Goal: Task Accomplishment & Management: Complete application form

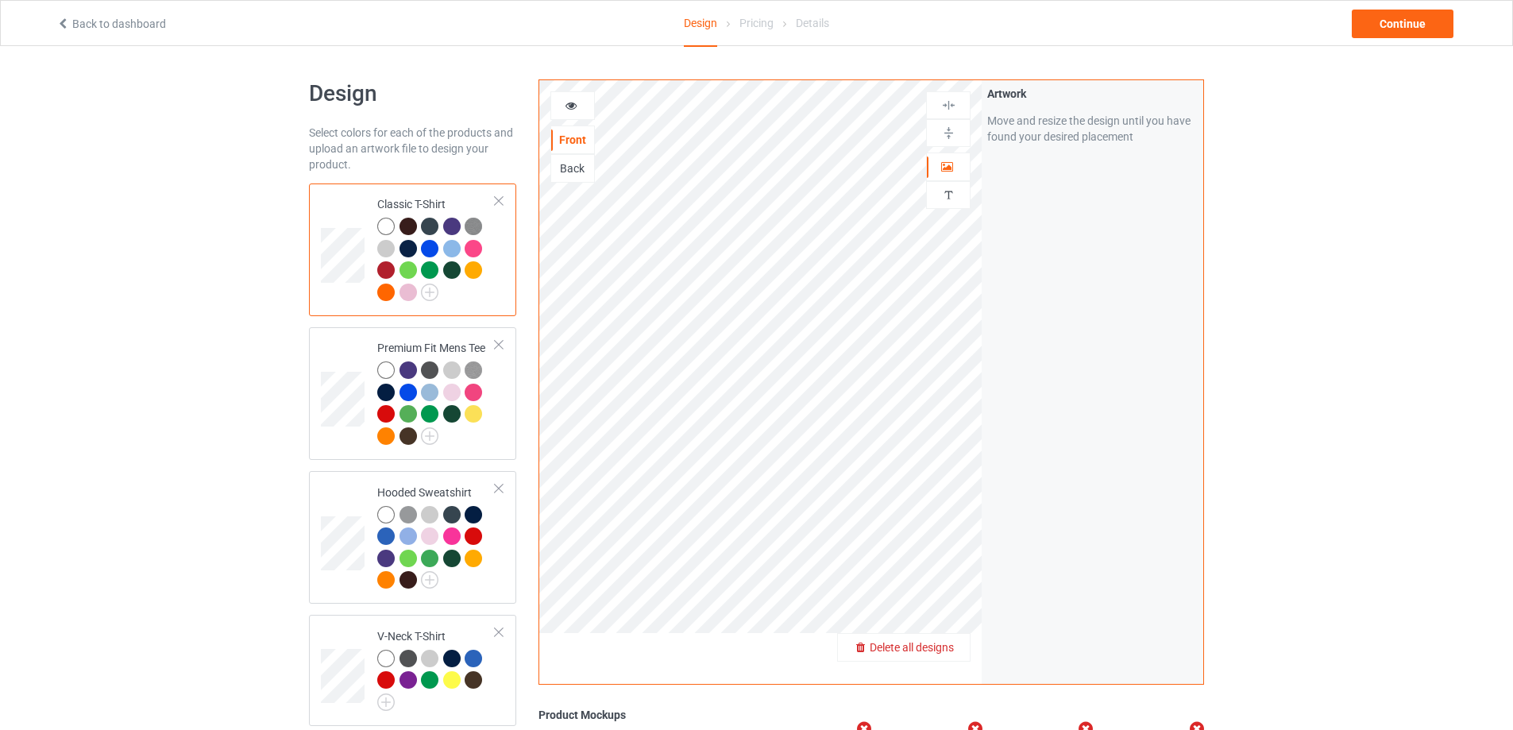
click at [940, 653] on span "Delete all designs" at bounding box center [912, 647] width 84 height 13
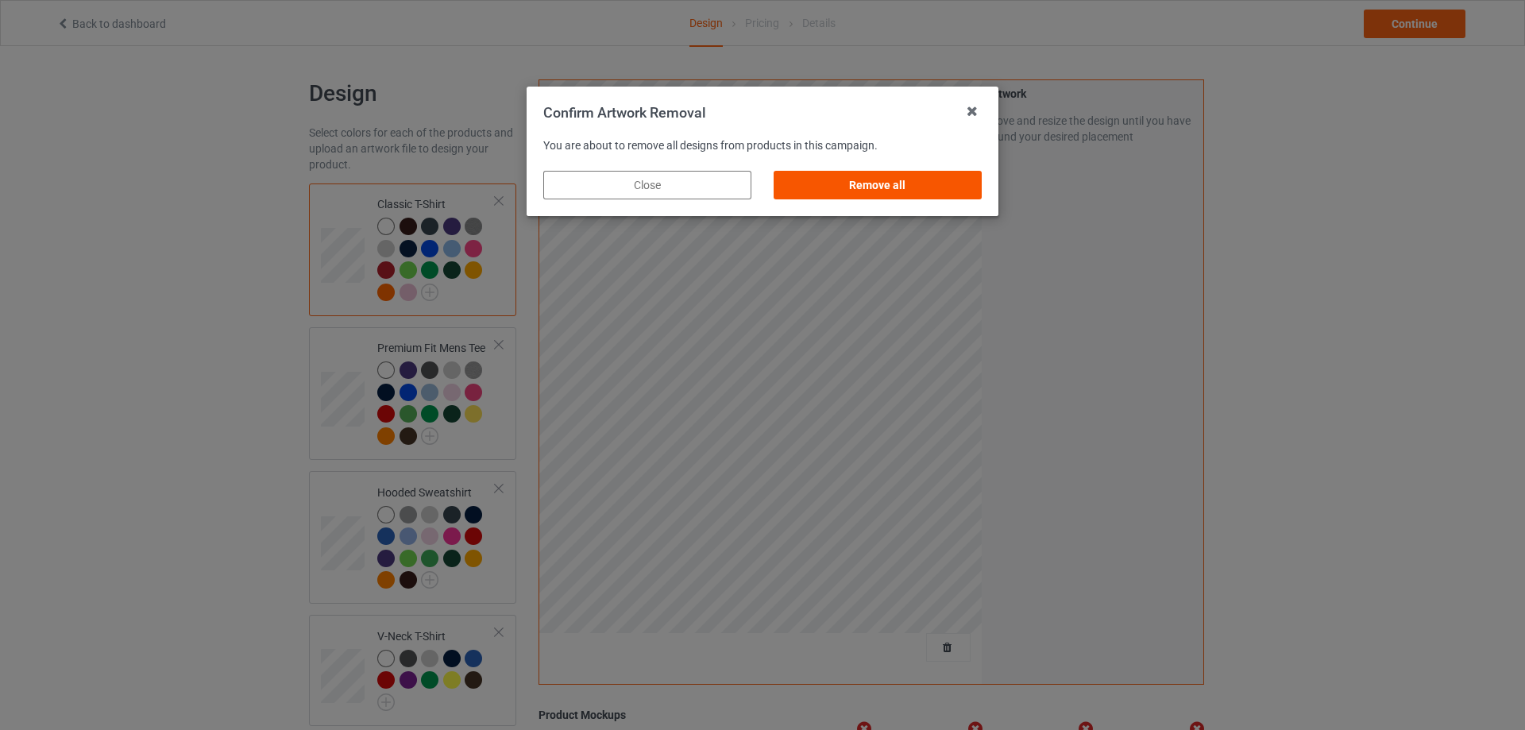
click at [902, 180] on div "Remove all" at bounding box center [878, 185] width 208 height 29
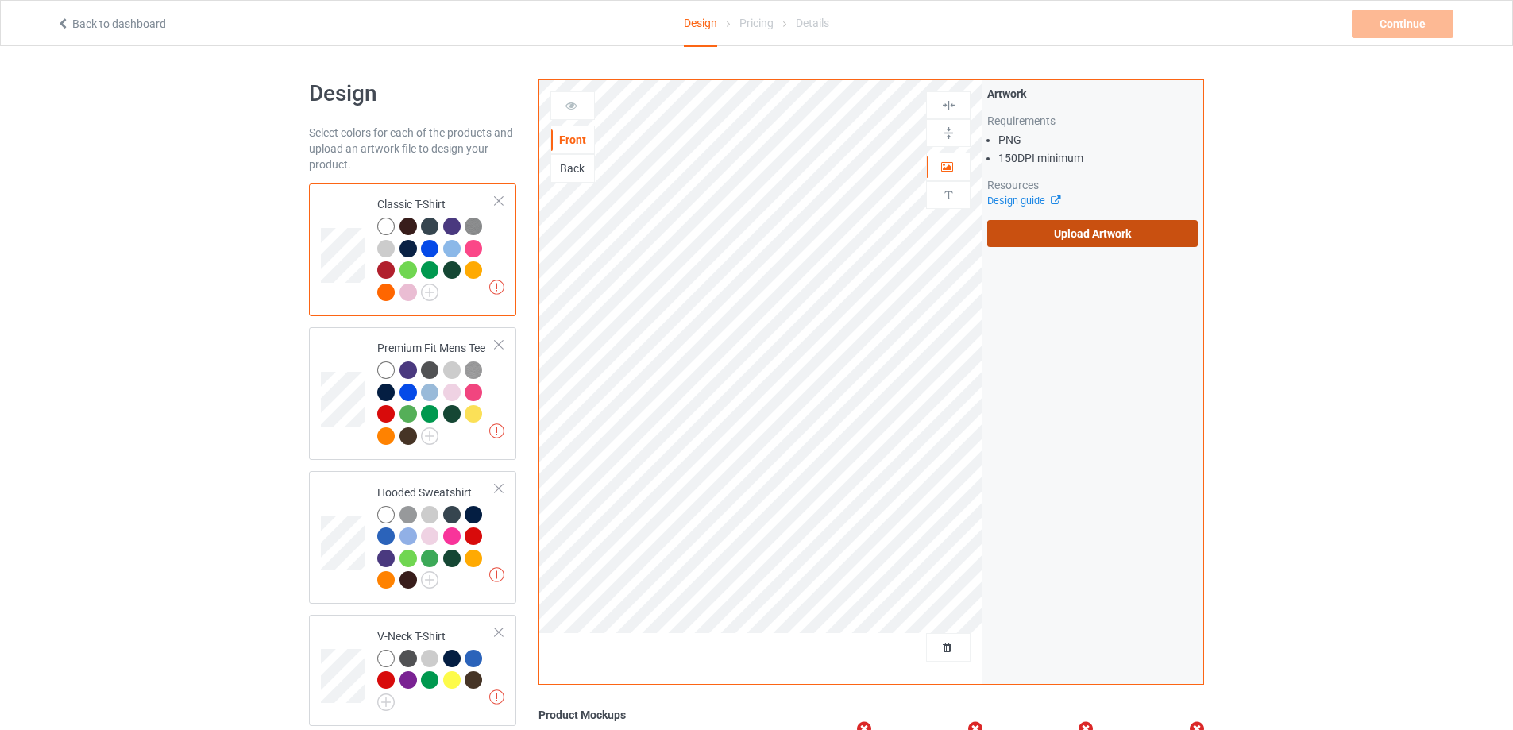
click at [1057, 226] on label "Upload Artwork" at bounding box center [1093, 233] width 211 height 27
click at [0, 0] on input "Upload Artwork" at bounding box center [0, 0] width 0 height 0
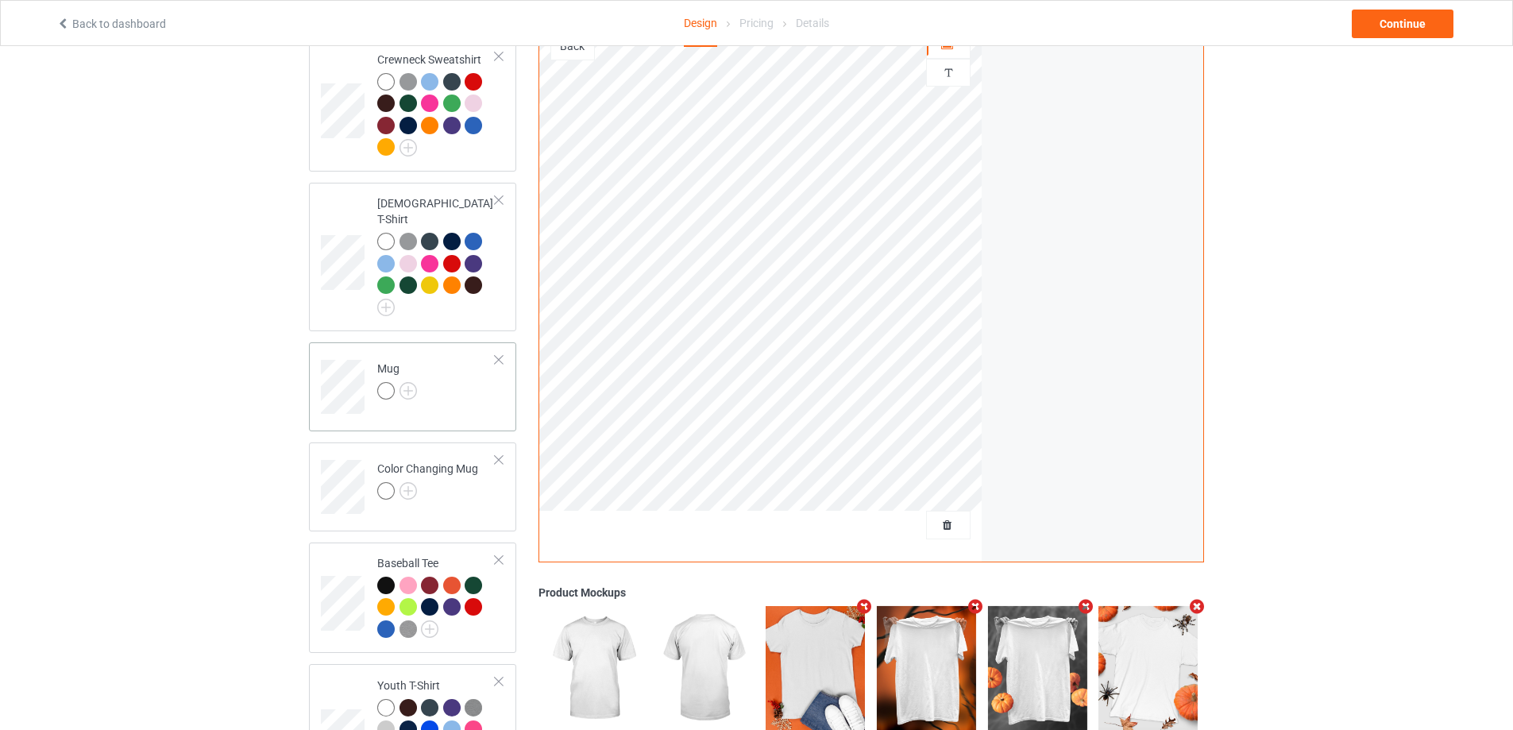
scroll to position [715, 0]
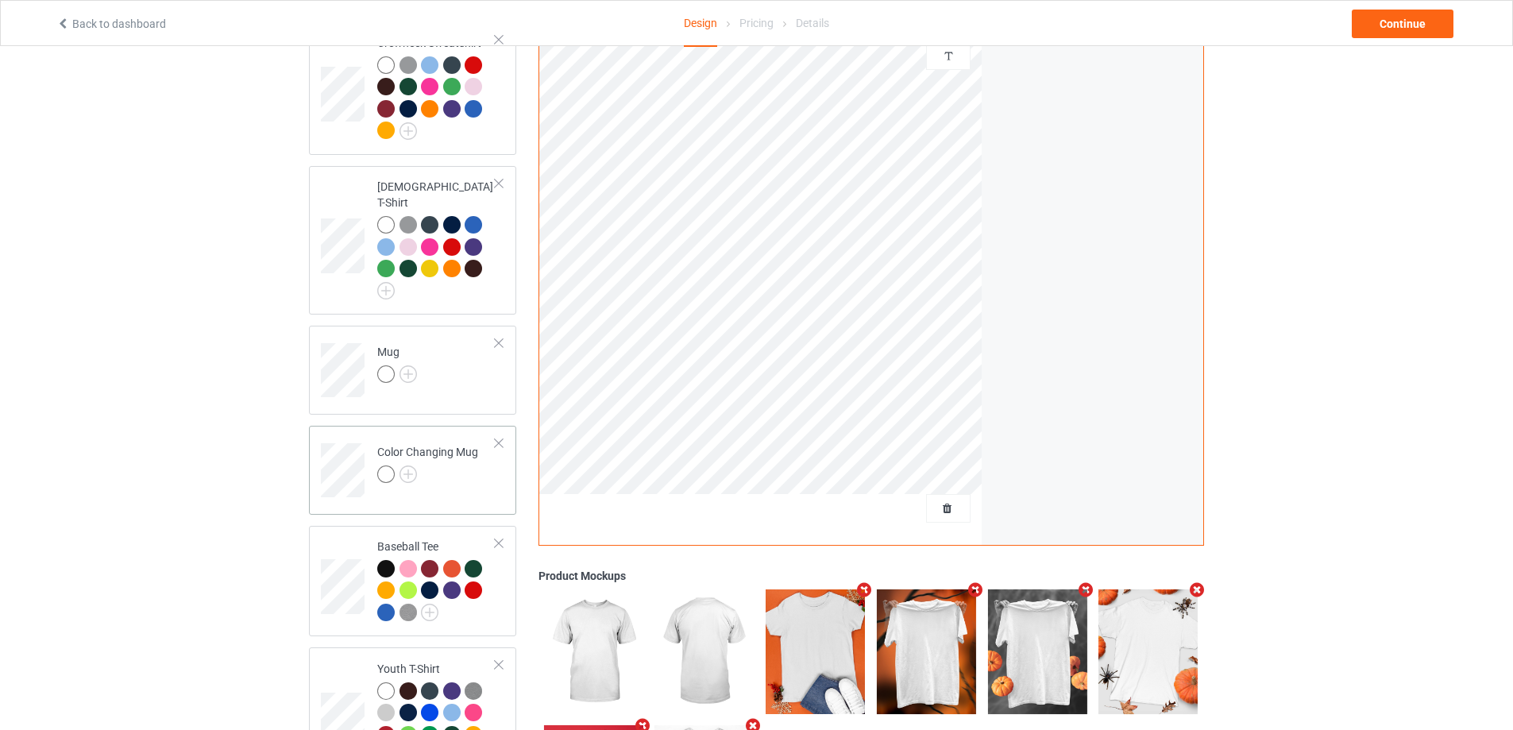
click at [461, 470] on div at bounding box center [427, 477] width 101 height 22
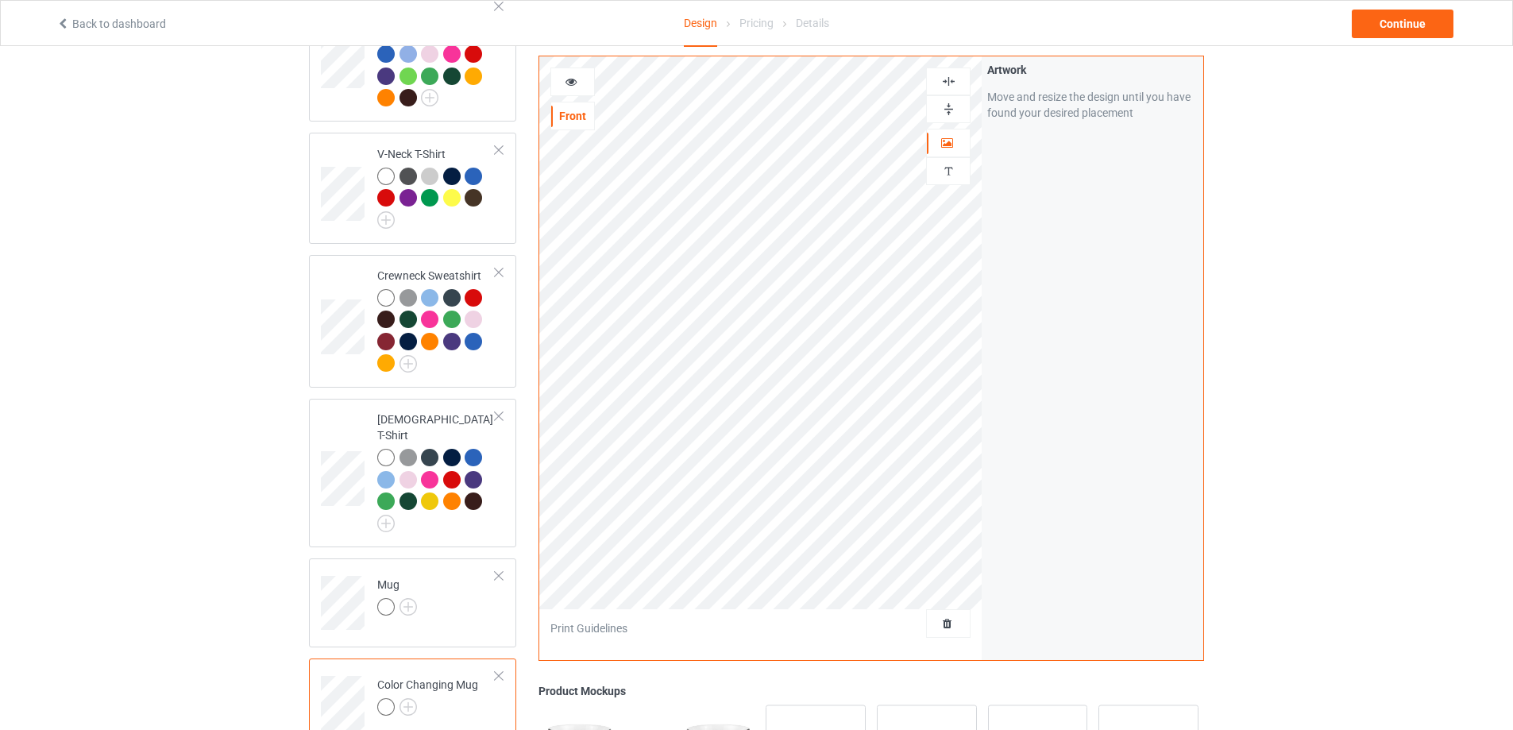
scroll to position [477, 0]
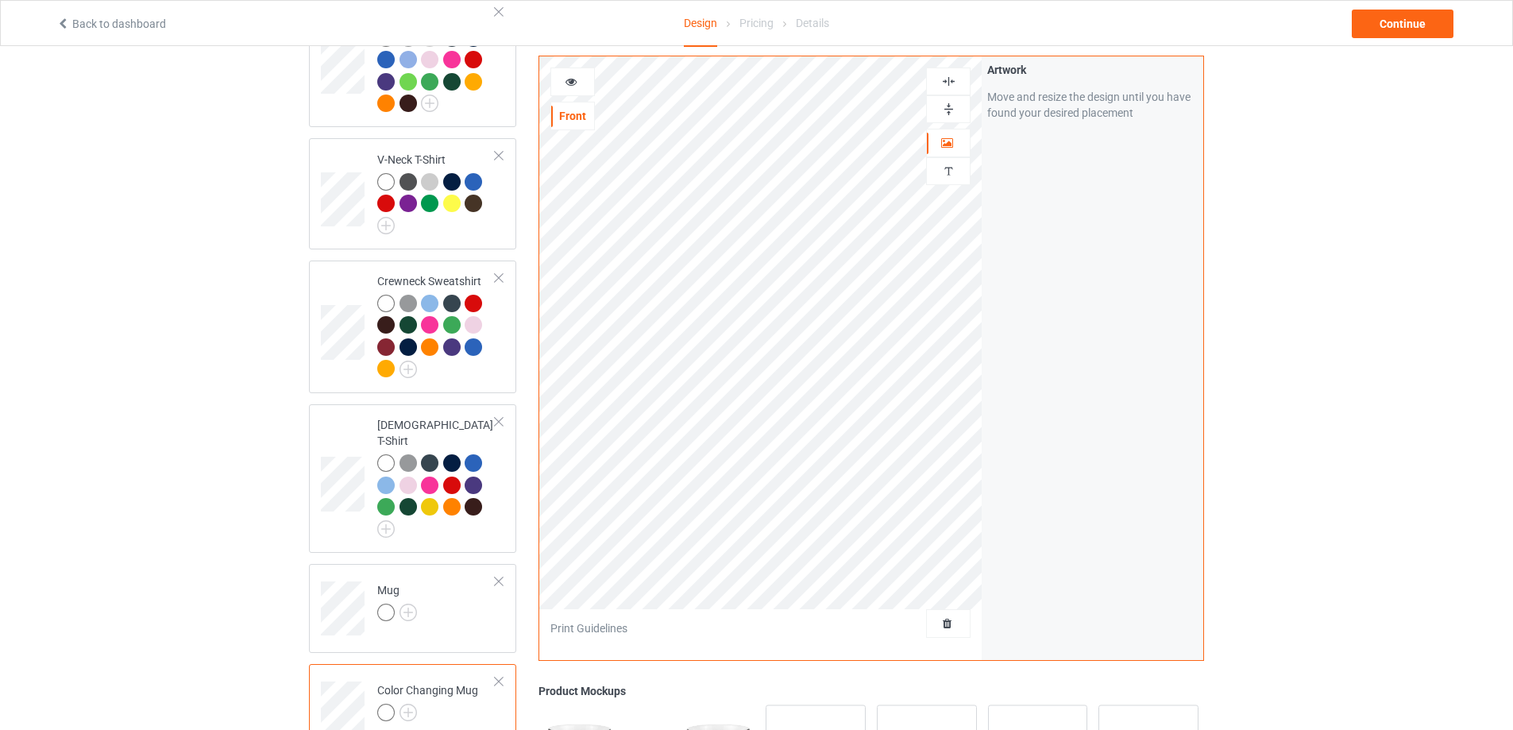
click at [949, 103] on img at bounding box center [948, 109] width 15 height 15
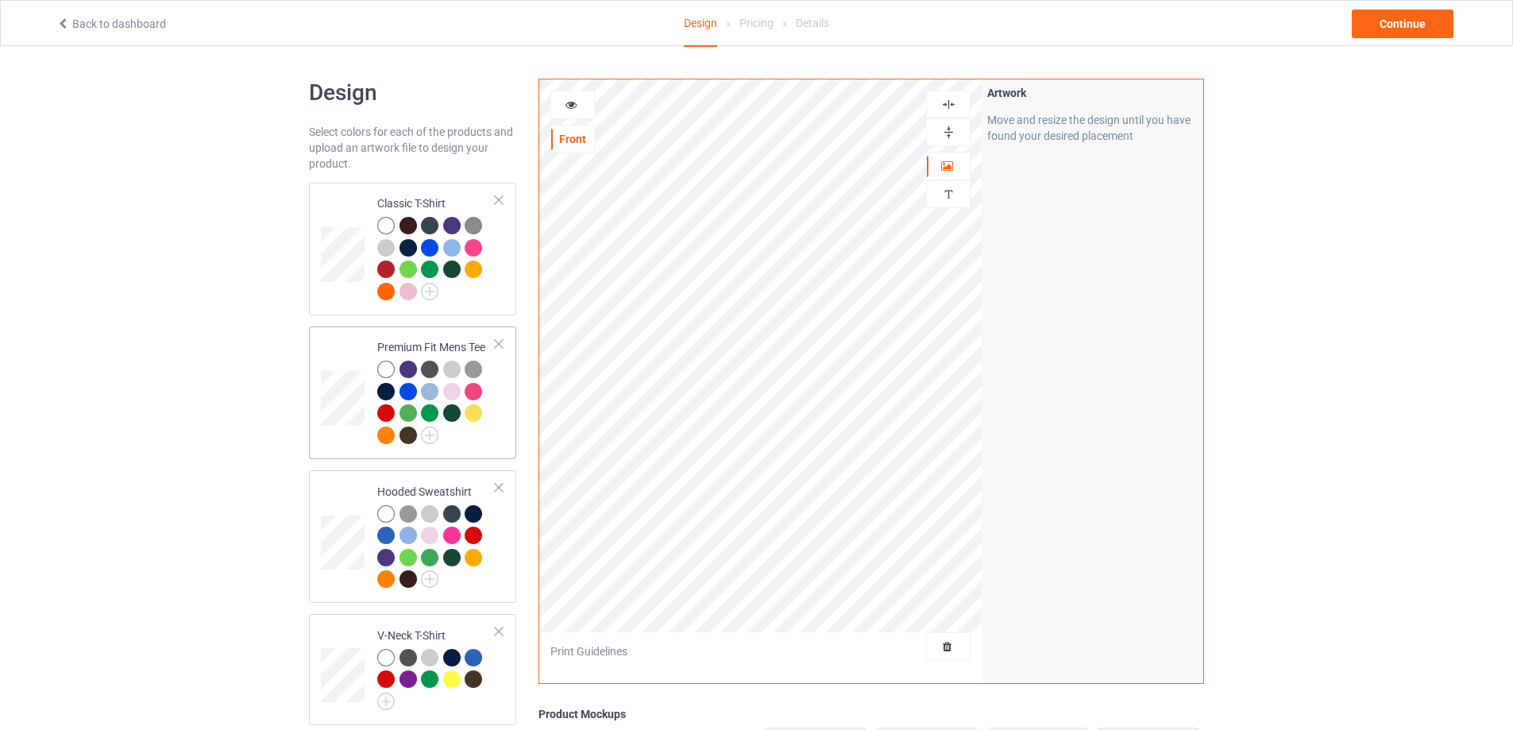
scroll to position [0, 0]
click at [1389, 29] on div "Continue" at bounding box center [1403, 24] width 102 height 29
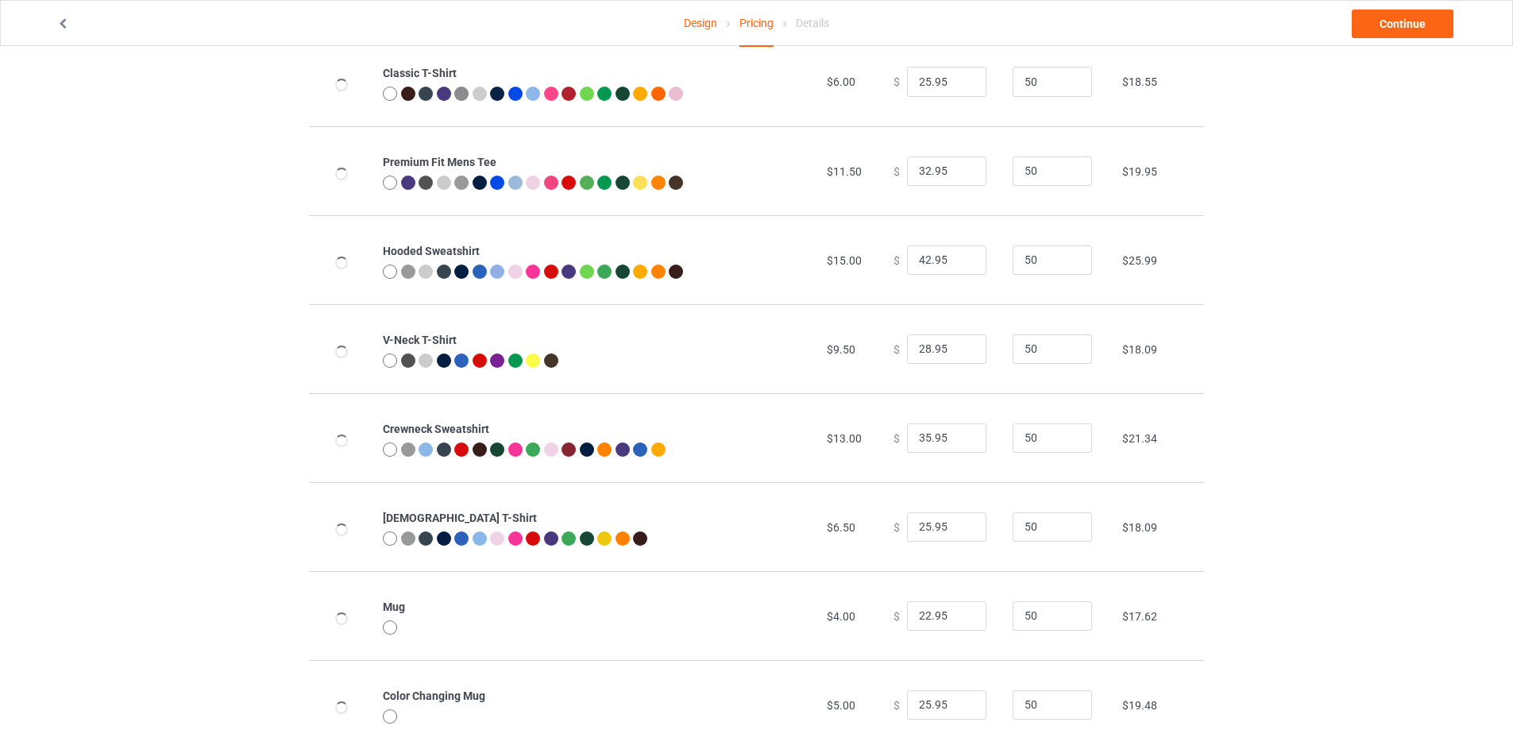
scroll to position [350, 0]
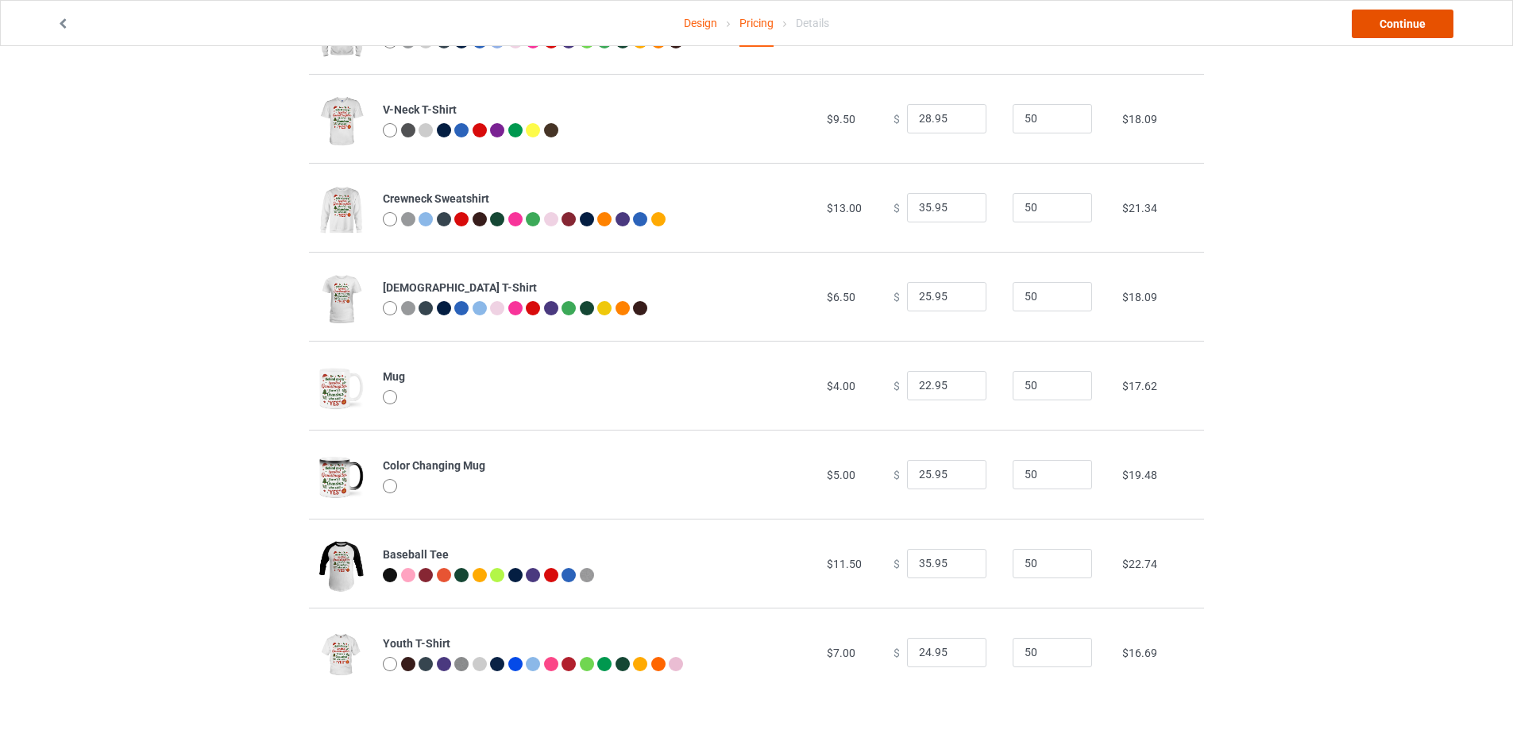
click at [1406, 25] on link "Continue" at bounding box center [1403, 24] width 102 height 29
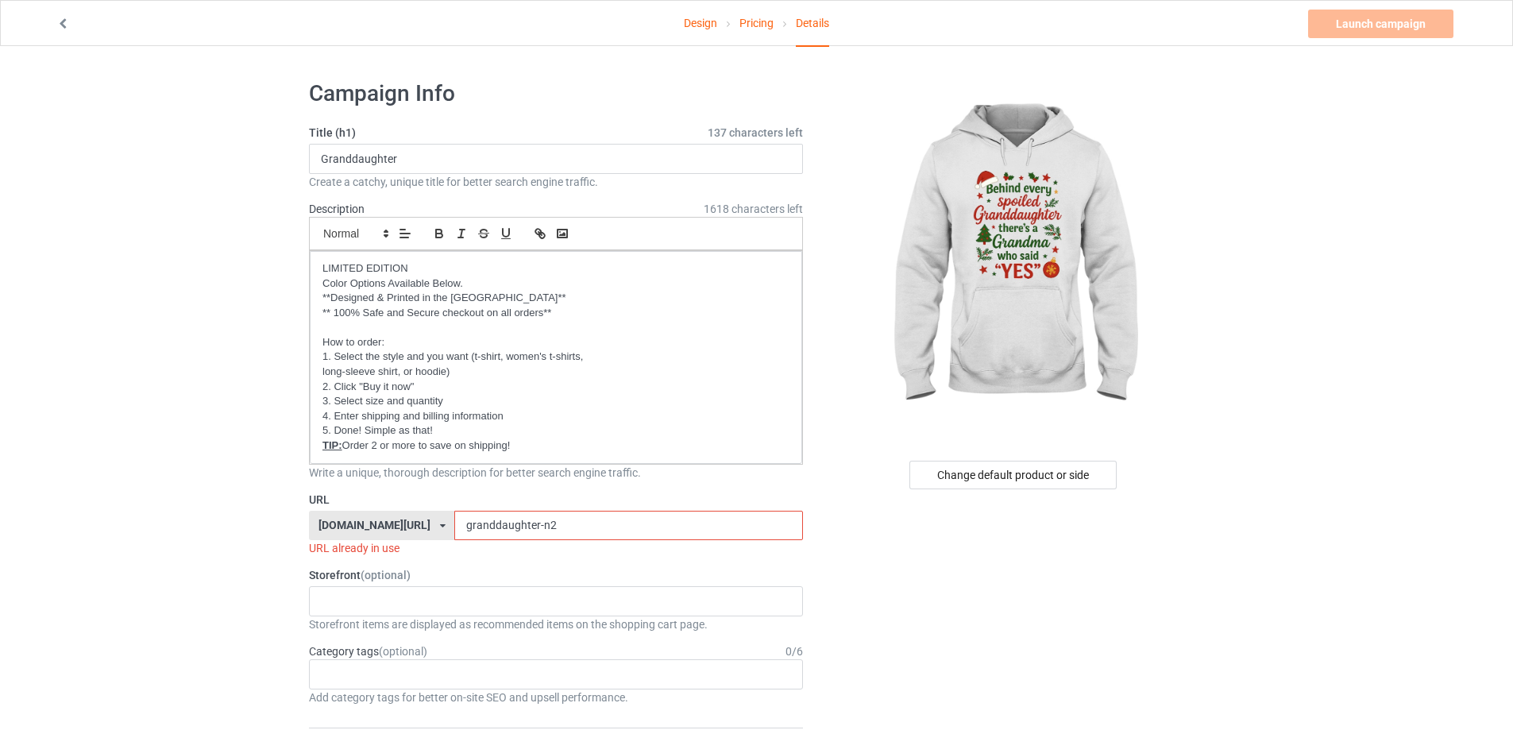
click at [540, 517] on input "granddaughter-n2" at bounding box center [628, 526] width 348 height 30
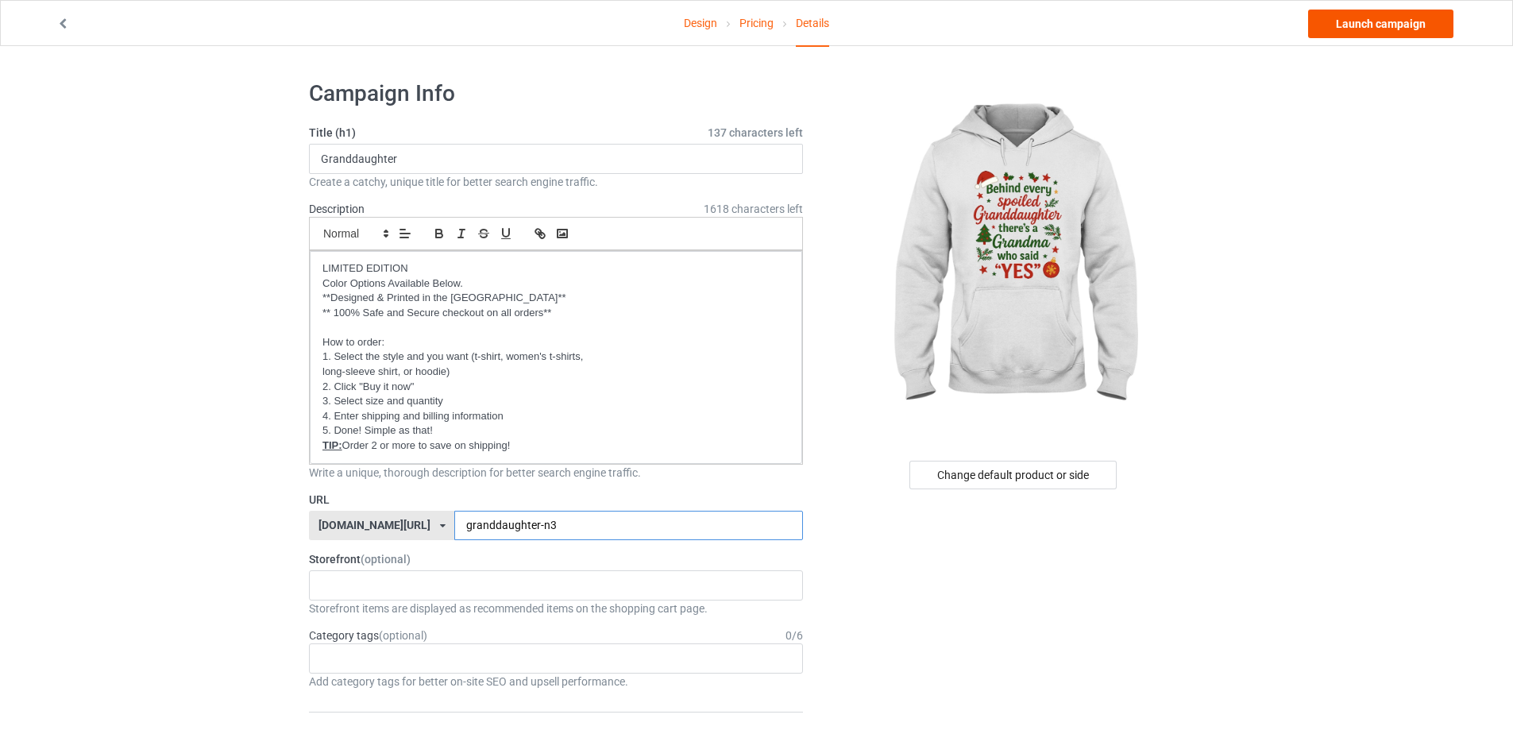
type input "granddaughter-n3"
click at [1357, 33] on link "Launch campaign" at bounding box center [1380, 24] width 145 height 29
